Goal: Information Seeking & Learning: Check status

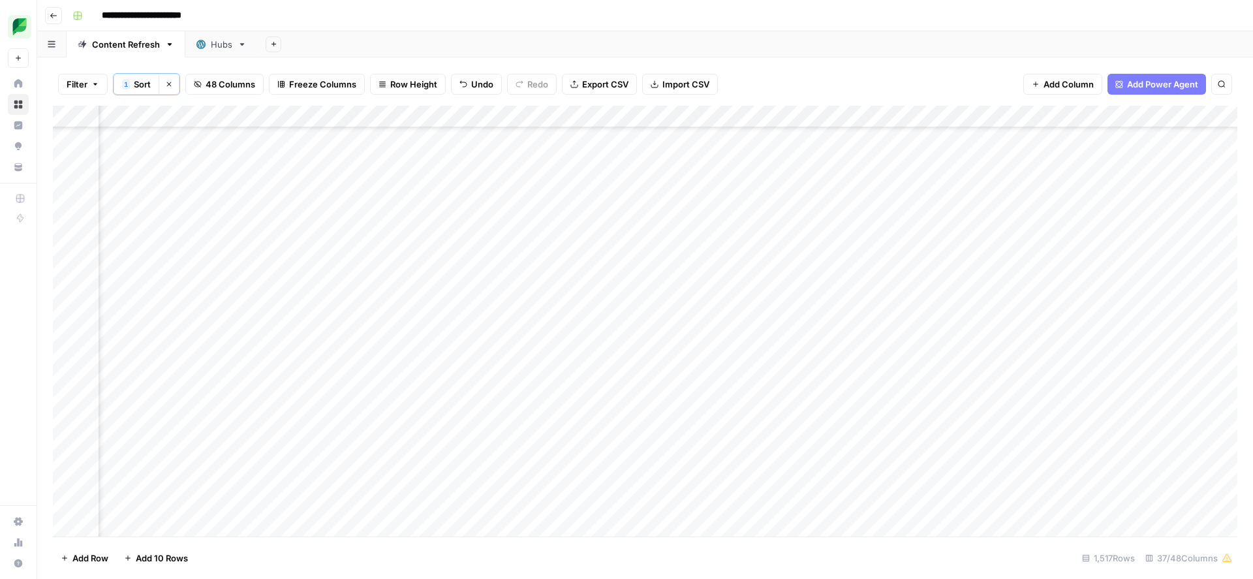
scroll to position [23089, 3499]
